Goal: Task Accomplishment & Management: Use online tool/utility

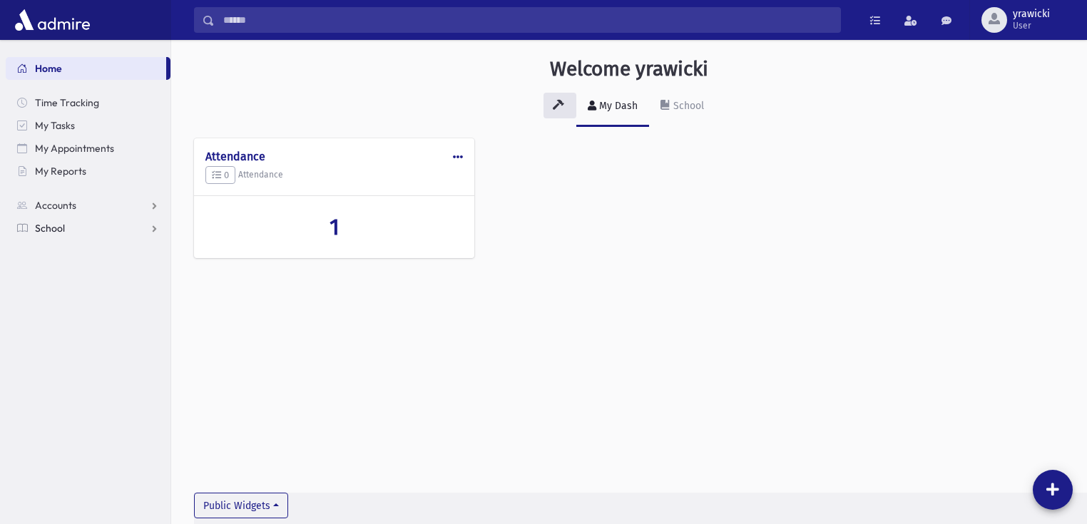
click at [46, 226] on span "School" at bounding box center [50, 228] width 30 height 13
click at [67, 169] on span "My Reports" at bounding box center [60, 171] width 51 height 13
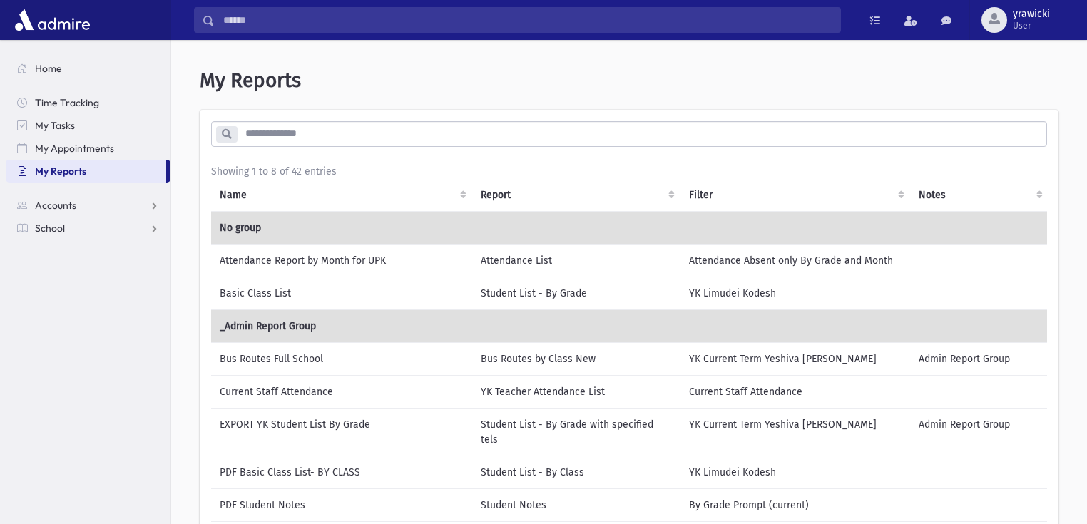
click at [286, 355] on td "Bus Routes Full School" at bounding box center [341, 358] width 261 height 33
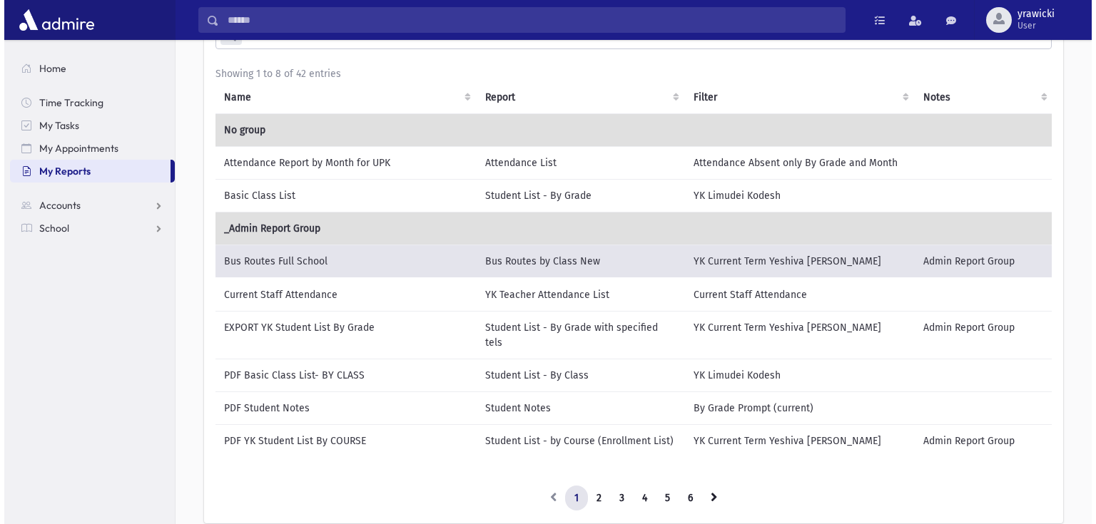
scroll to position [178, 0]
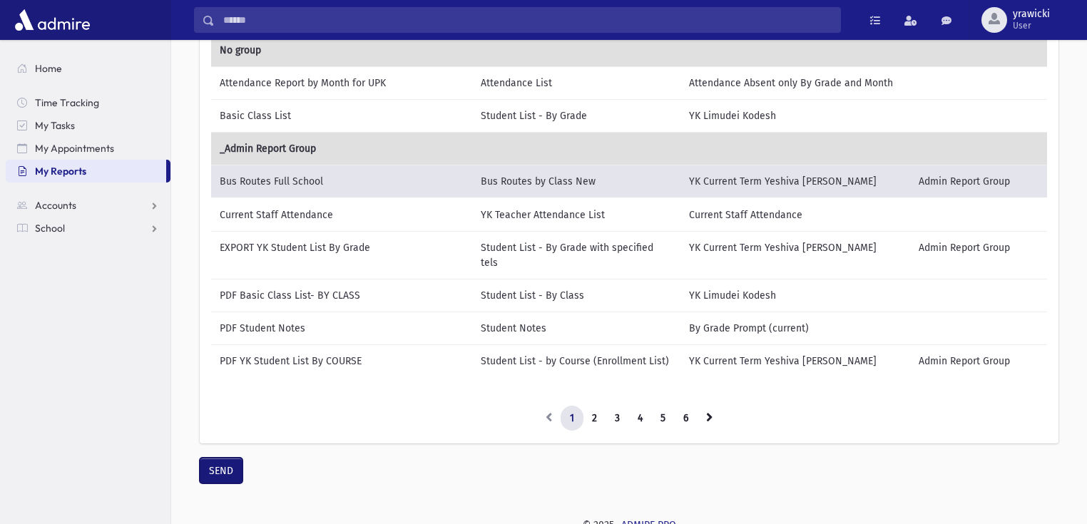
click at [220, 461] on button "SEND" at bounding box center [221, 471] width 43 height 26
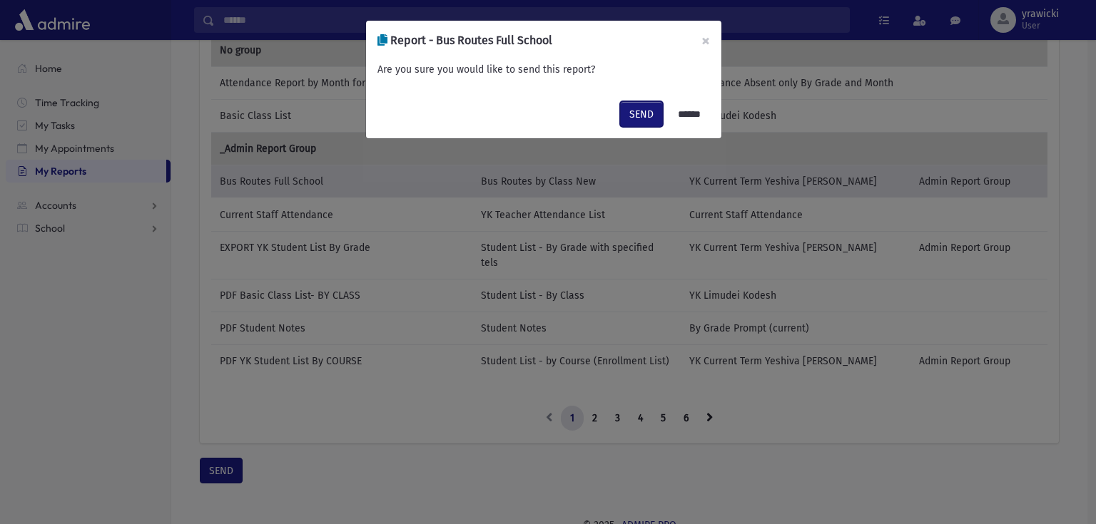
click at [641, 111] on button "SEND" at bounding box center [641, 114] width 43 height 26
